Goal: Navigation & Orientation: Go to known website

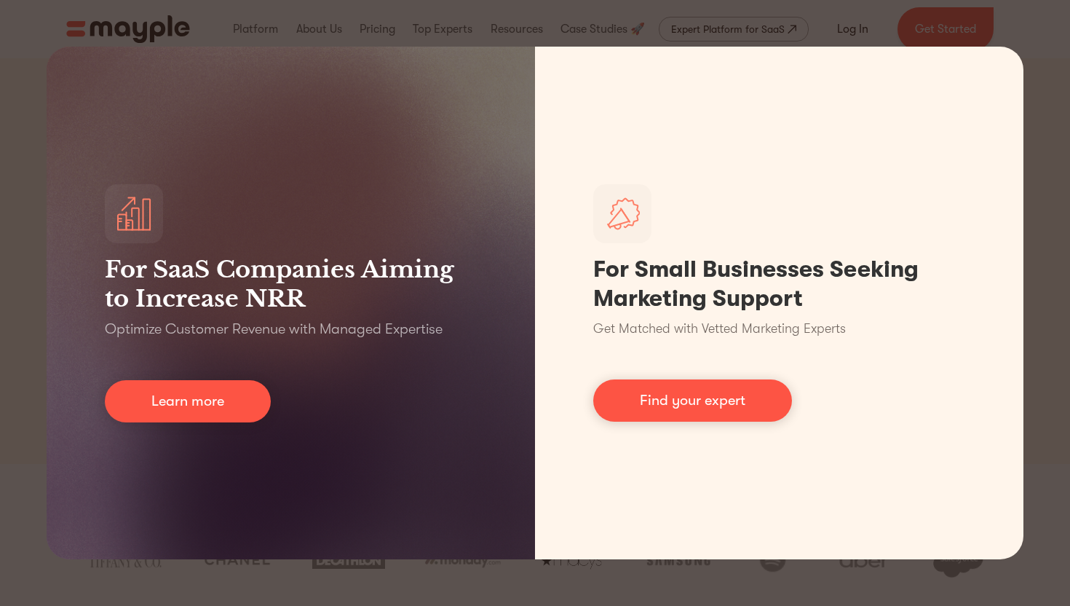
click at [27, 295] on div "For SaaS Companies Aiming to Increase NRR Optimize Customer Revenue with Manage…" at bounding box center [535, 303] width 1070 height 606
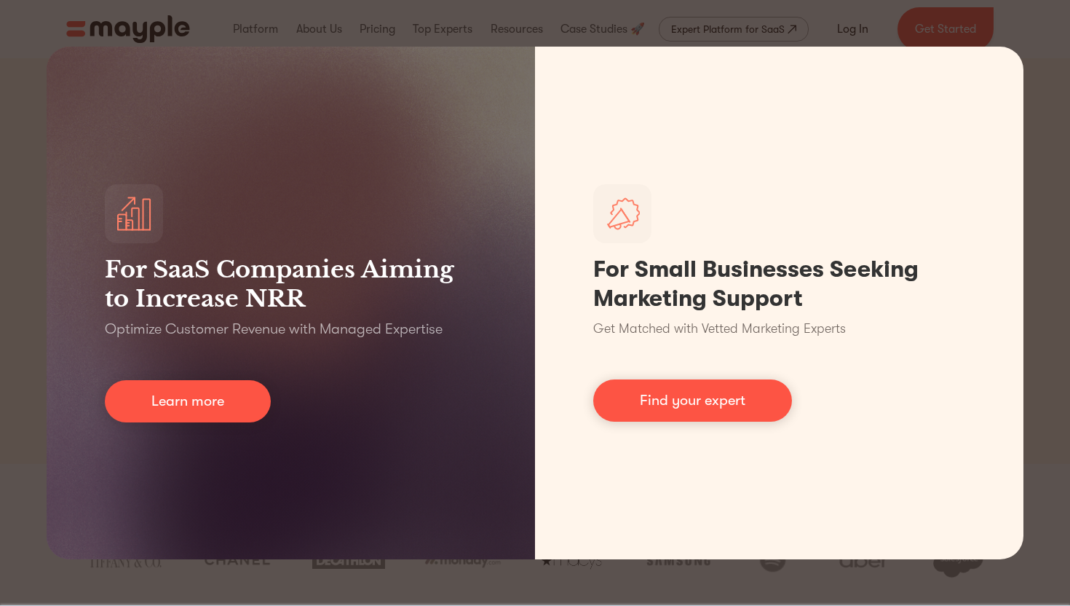
click at [1069, 63] on div "For SaaS Companies Aiming to Increase NRR Optimize Customer Revenue with Manage…" at bounding box center [535, 303] width 1070 height 606
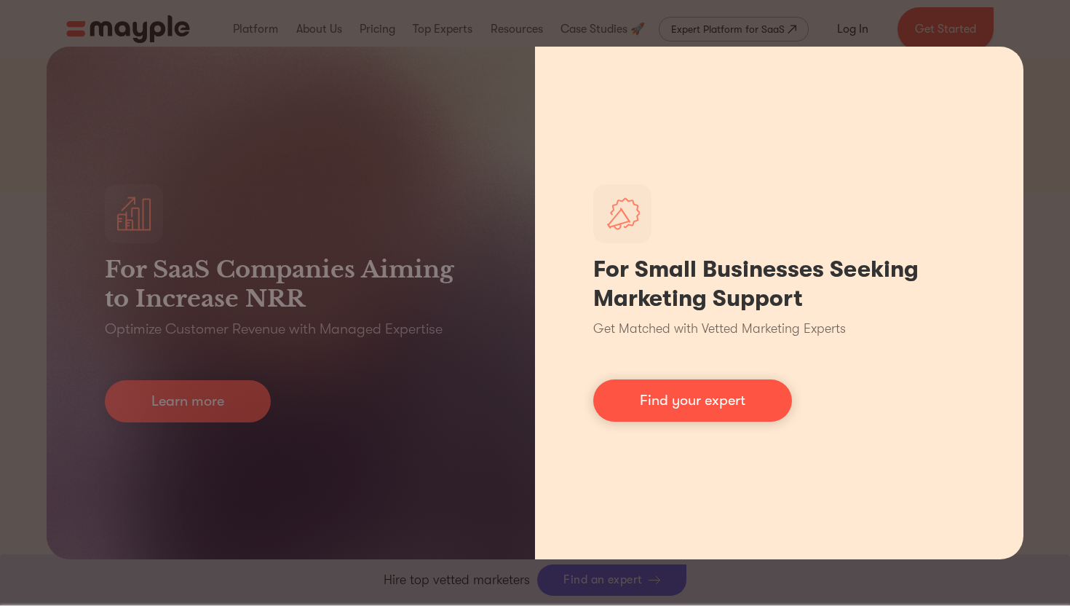
scroll to position [269, 0]
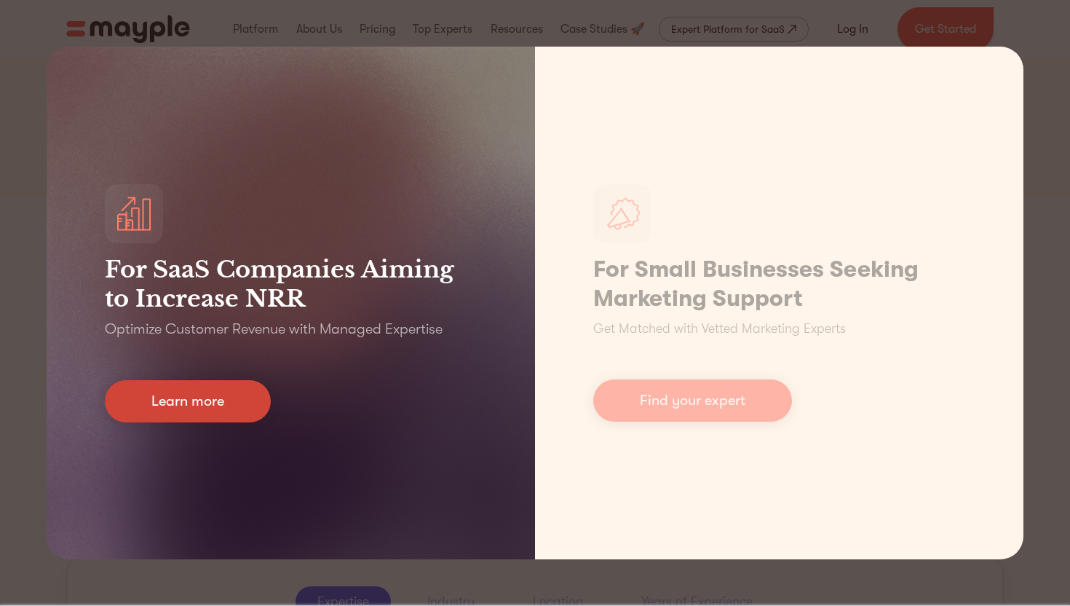
click at [258, 397] on link "Learn more" at bounding box center [188, 401] width 166 height 42
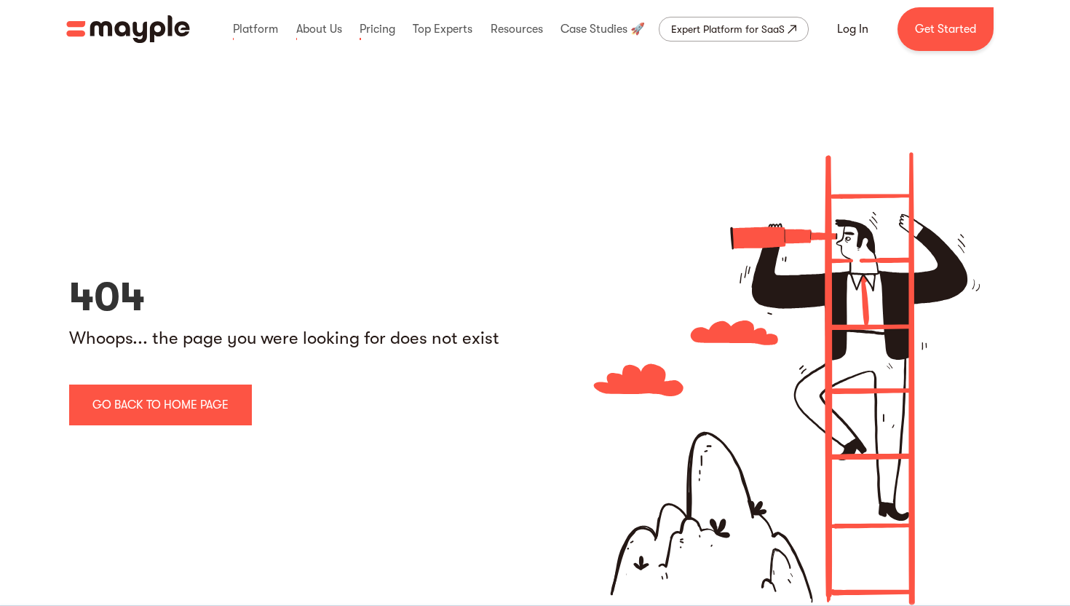
click at [130, 28] on img "home" at bounding box center [128, 29] width 124 height 28
